Goal: Find specific page/section: Find specific page/section

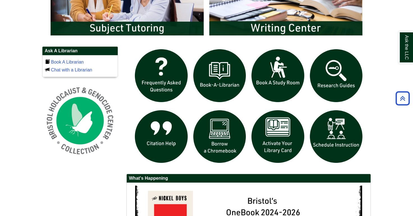
scroll to position [352, 0]
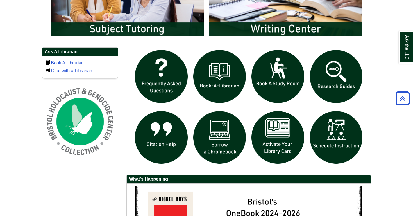
click at [335, 76] on img "slideshow" at bounding box center [336, 76] width 58 height 58
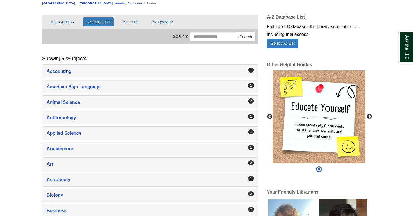
scroll to position [69, 0]
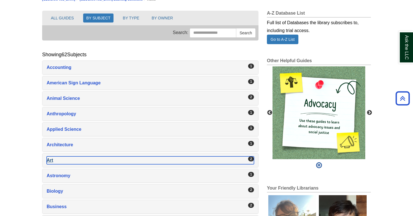
click at [223, 162] on div "Art , 2 guides" at bounding box center [150, 160] width 207 height 8
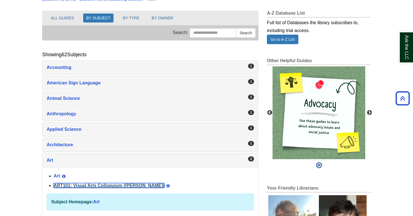
click at [82, 186] on link "ART101: Visual Arts Colloquium (Millard)" at bounding box center [109, 185] width 111 height 5
